Goal: Transaction & Acquisition: Purchase product/service

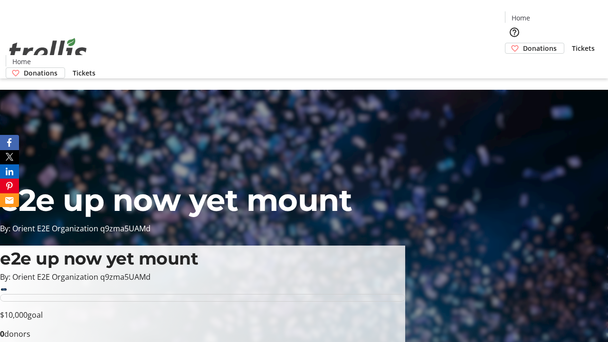
click at [523, 43] on span "Donations" at bounding box center [540, 48] width 34 height 10
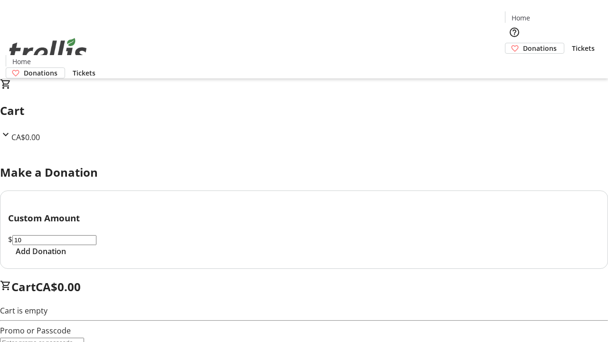
click at [66, 257] on span "Add Donation" at bounding box center [41, 250] width 50 height 11
select select "CA"
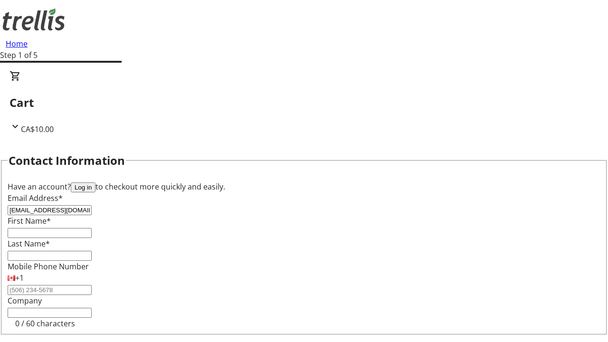
type input "[EMAIL_ADDRESS][DOMAIN_NAME]"
type input "Devante"
type input "Marks"
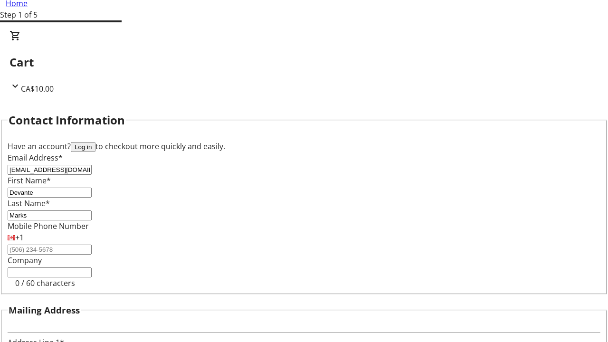
type input "[STREET_ADDRESS][PERSON_NAME]"
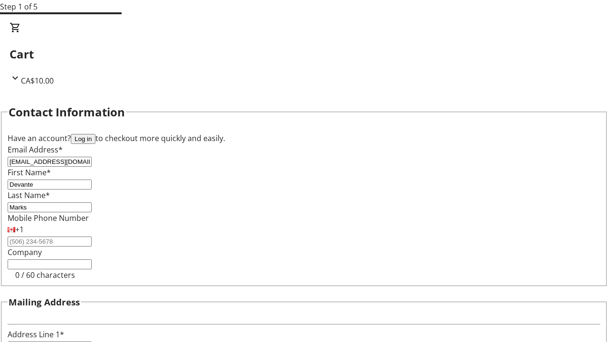
type input "Kelowna"
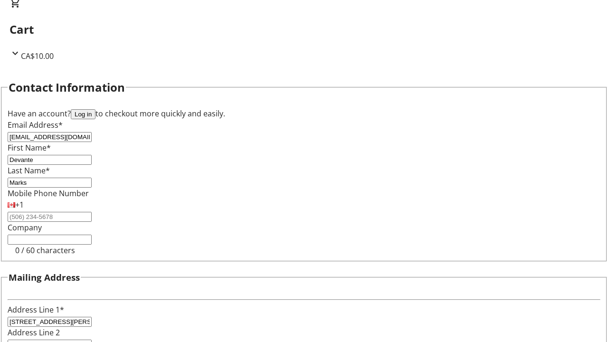
select select "BC"
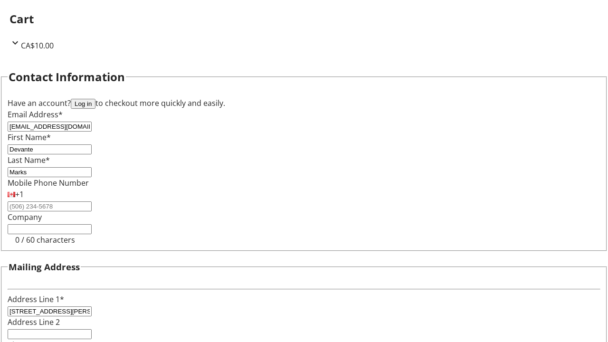
type input "Kelowna"
type input "V1Y 0C2"
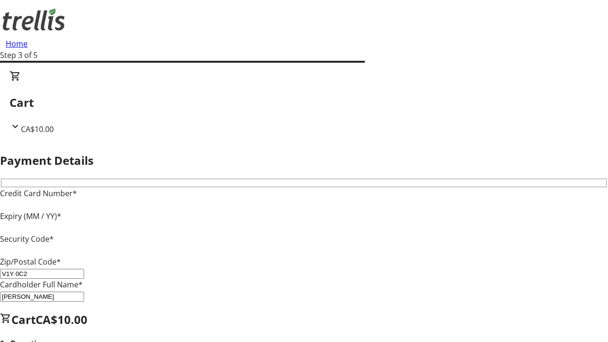
type input "V1Y 0C2"
